Goal: Task Accomplishment & Management: Complete application form

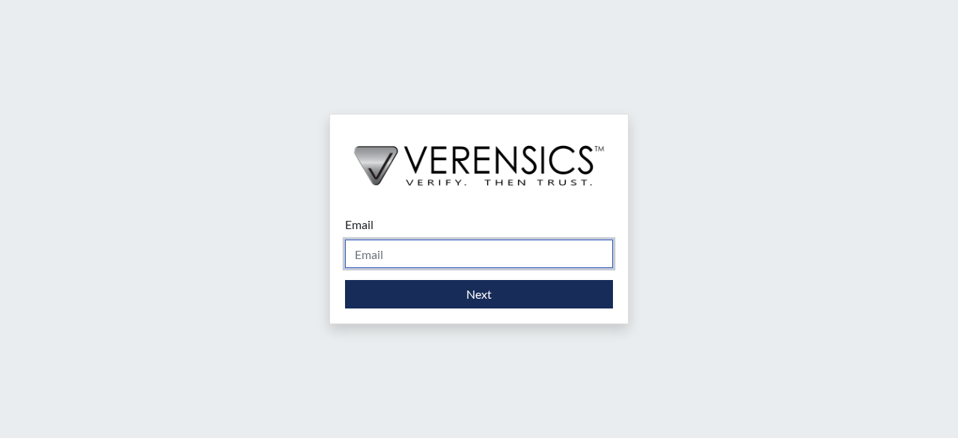
click at [419, 260] on input "Email" at bounding box center [479, 253] width 268 height 28
type input "[PERSON_NAME][DOMAIN_NAME][EMAIL_ADDRESS][PERSON_NAME][DOMAIN_NAME]"
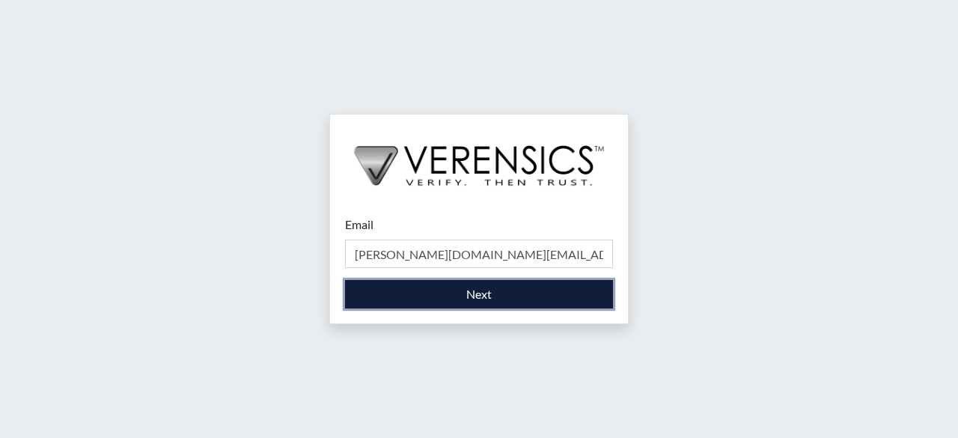
click at [485, 296] on button "Next" at bounding box center [479, 294] width 268 height 28
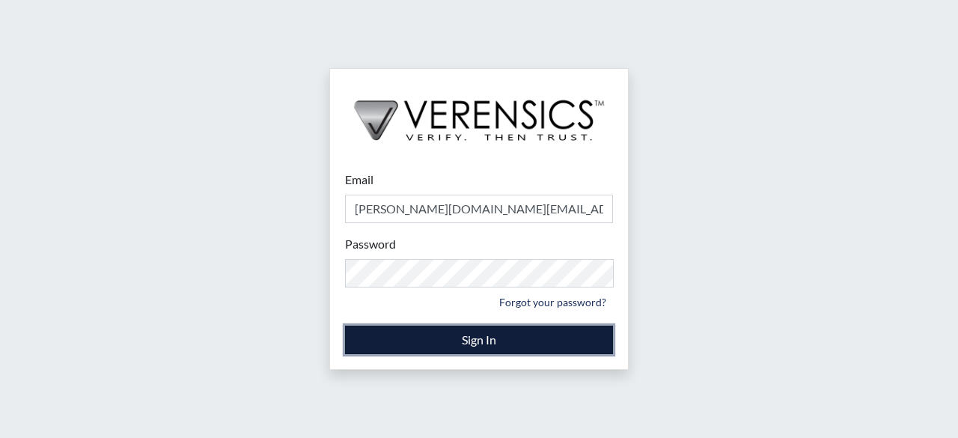
click at [468, 338] on button "Sign In" at bounding box center [479, 340] width 268 height 28
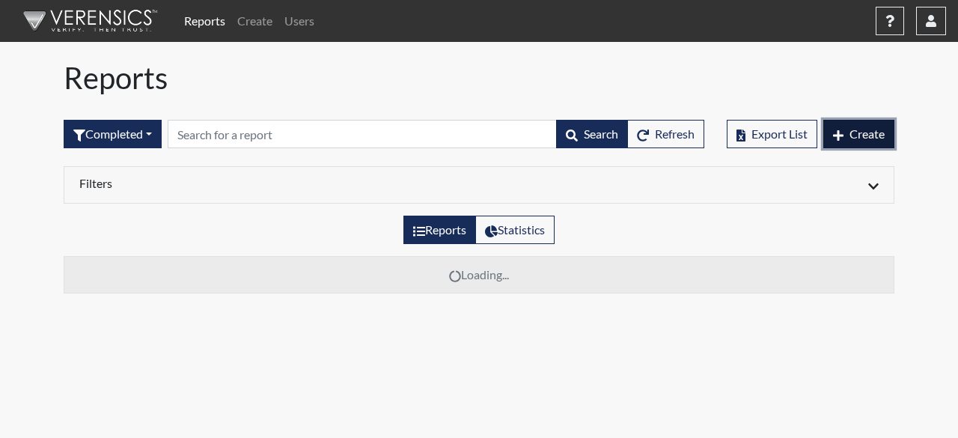
click at [841, 131] on icon "button" at bounding box center [838, 135] width 10 height 12
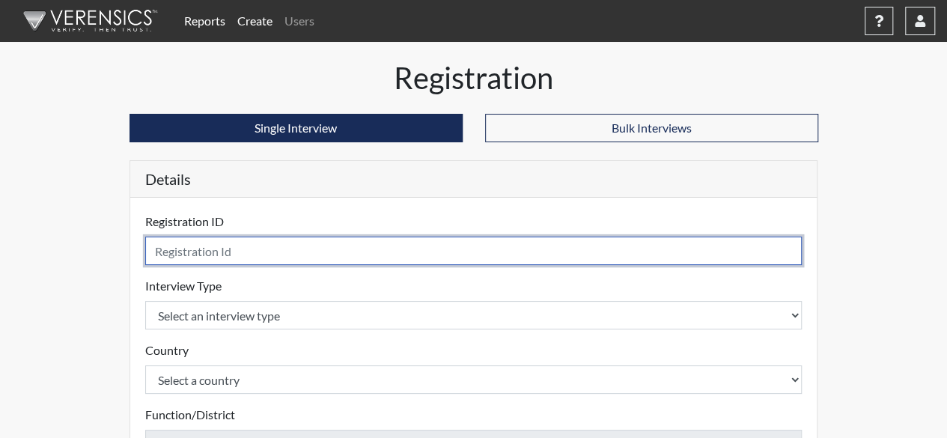
click at [247, 258] on input "text" at bounding box center [473, 250] width 657 height 28
type input "MEM60"
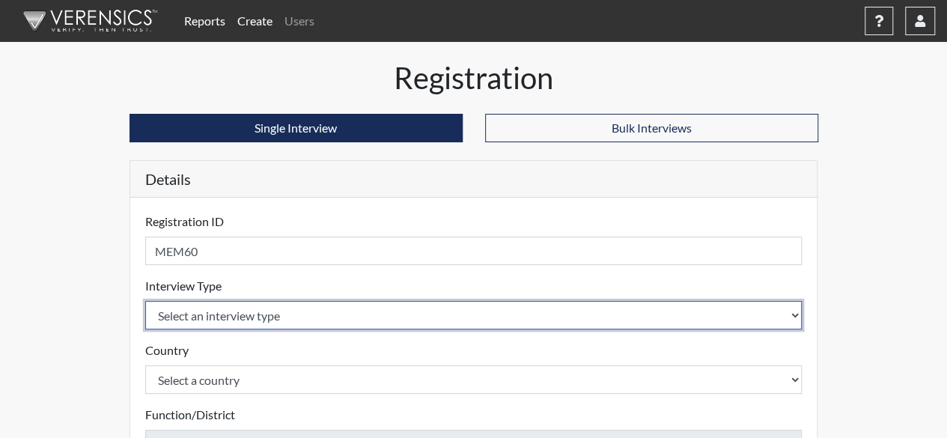
click at [791, 314] on select "Select an interview type Pre-Employment" at bounding box center [473, 315] width 657 height 28
select select "c2470aee-a530-11ea-a930-026c882af335"
click at [145, 301] on select "Select an interview type Pre-Employment" at bounding box center [473, 315] width 657 height 28
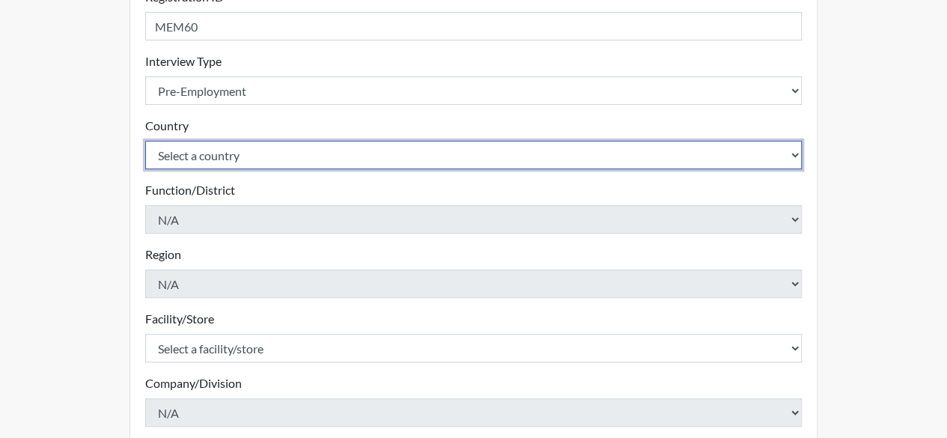
click at [796, 150] on select "Select a country [GEOGRAPHIC_DATA] [GEOGRAPHIC_DATA]" at bounding box center [473, 155] width 657 height 28
select select "united-states-of-[GEOGRAPHIC_DATA]"
click at [145, 141] on select "Select a country [GEOGRAPHIC_DATA] [GEOGRAPHIC_DATA]" at bounding box center [473, 155] width 657 height 28
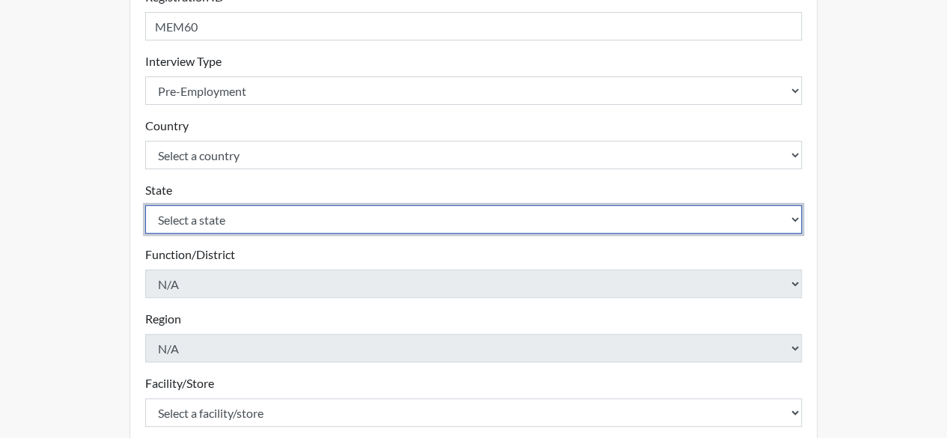
drag, startPoint x: 798, startPoint y: 216, endPoint x: 787, endPoint y: 217, distance: 11.3
click at [796, 216] on select "Select a state [US_STATE] [US_STATE] [US_STATE] [US_STATE] [US_STATE] [US_STATE…" at bounding box center [473, 219] width 657 height 28
select select "TN"
click at [145, 205] on select "Select a state [US_STATE] [US_STATE] [US_STATE] [US_STATE] [US_STATE] [US_STATE…" at bounding box center [473, 219] width 657 height 28
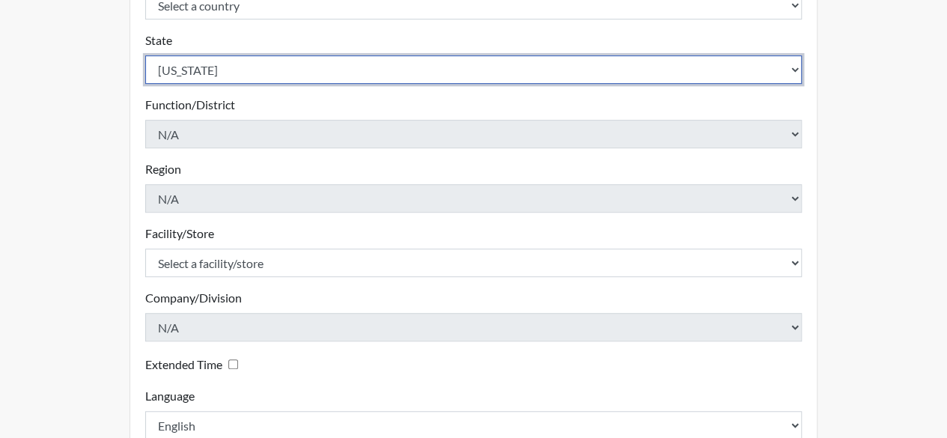
scroll to position [449, 0]
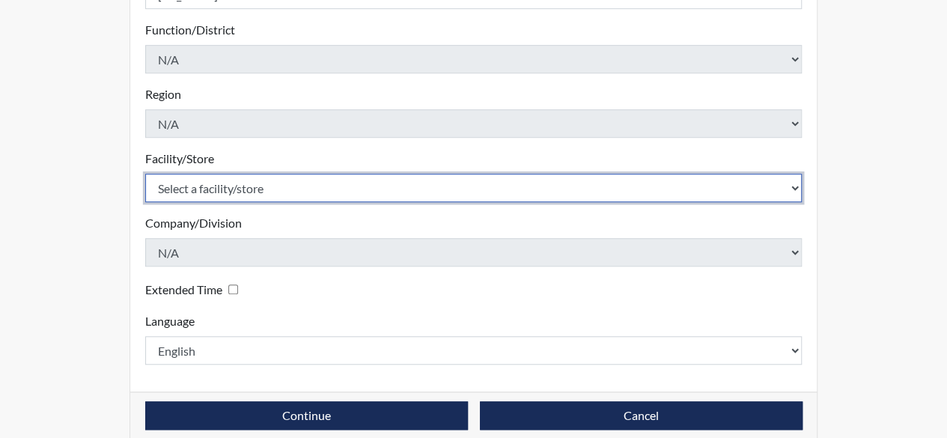
click at [796, 180] on select "Select a facility/store [GEOGRAPHIC_DATA], [US_STATE] [GEOGRAPHIC_DATA], [US_ST…" at bounding box center [473, 188] width 657 height 28
select select "df043213-243d-4079-a1dd-173c02279676"
click at [145, 174] on select "Select a facility/store [GEOGRAPHIC_DATA], [US_STATE] [GEOGRAPHIC_DATA], [US_ST…" at bounding box center [473, 188] width 657 height 28
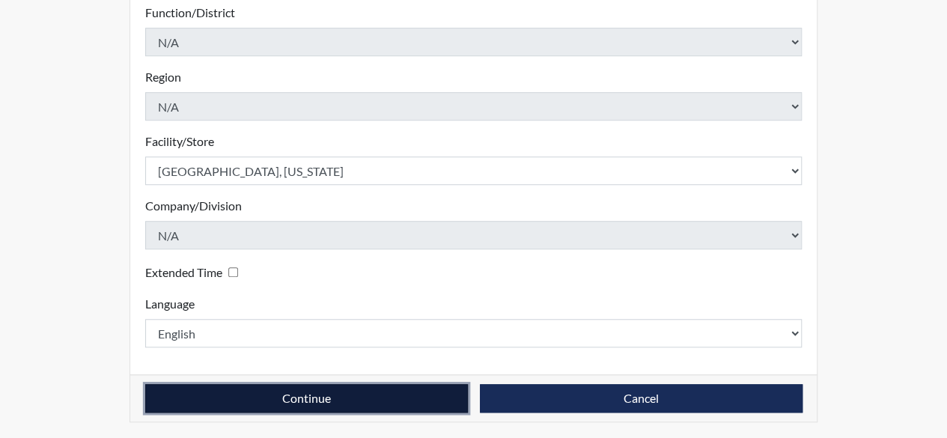
click at [300, 399] on button "Continue" at bounding box center [306, 398] width 323 height 28
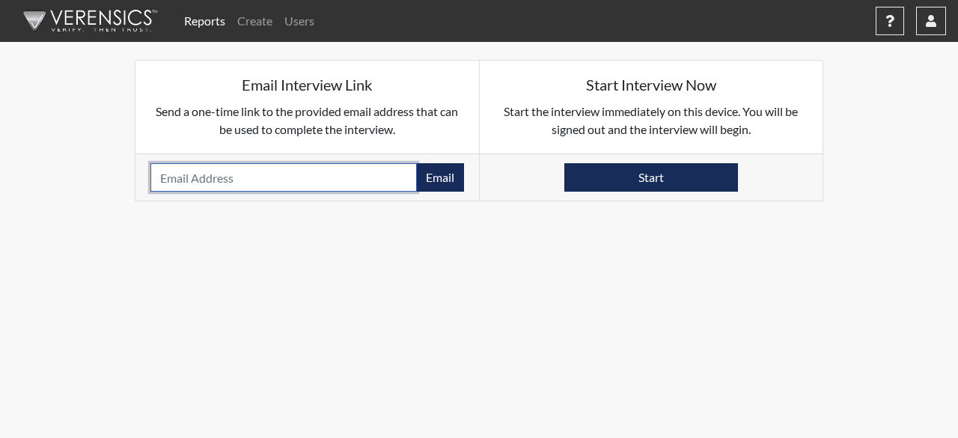
click at [240, 175] on input "email" at bounding box center [283, 177] width 266 height 28
type input "[EMAIL_ADDRESS][DOMAIN_NAME]"
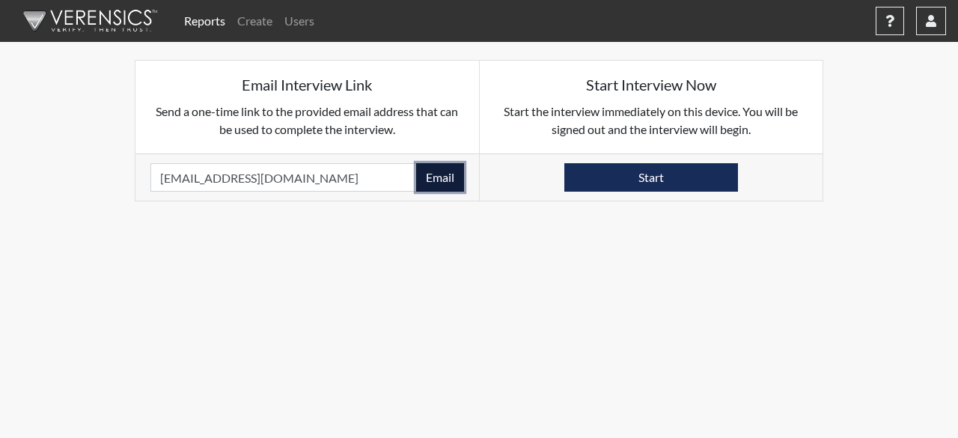
click at [442, 174] on button "Email" at bounding box center [440, 177] width 48 height 28
